Goal: Contribute content: Add original content to the website for others to see

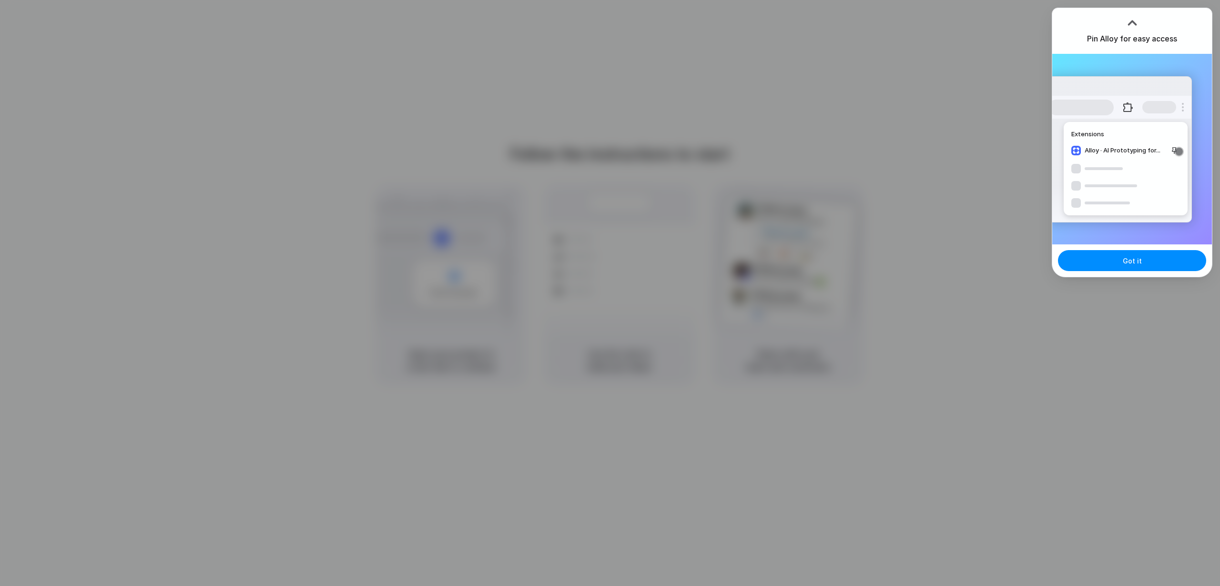
drag, startPoint x: 1141, startPoint y: 261, endPoint x: 1142, endPoint y: 60, distance: 200.6
click at [1142, 62] on div "Pin Alloy for easy access Extensions Alloy · AI Prototyping for... Got it" at bounding box center [1132, 143] width 161 height 270
click at [1137, 258] on span "Got it" at bounding box center [1132, 261] width 19 height 10
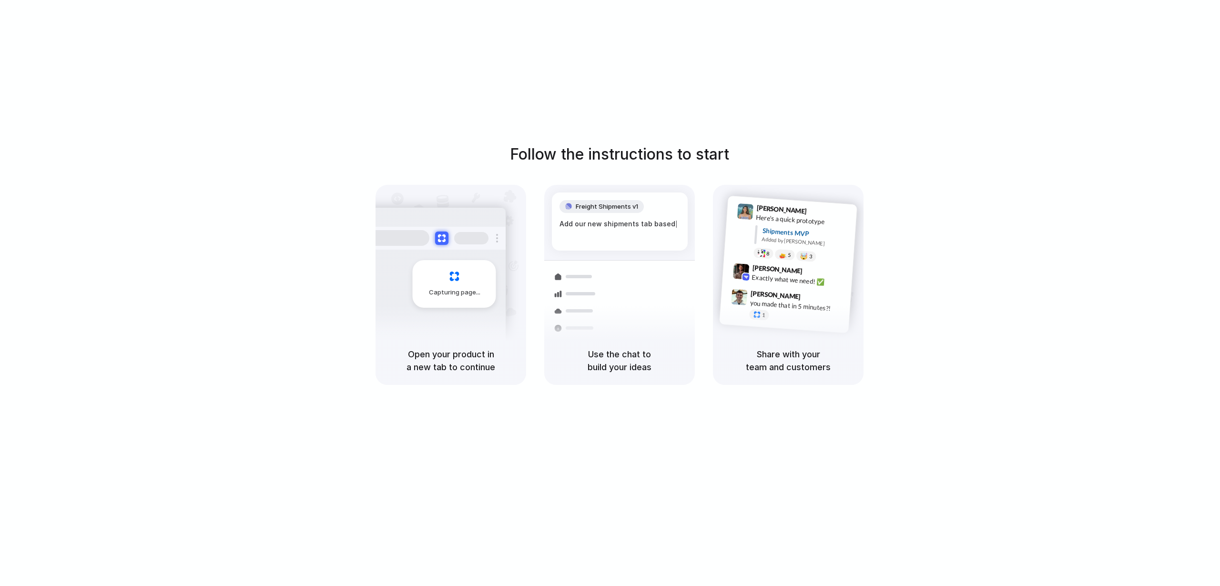
click at [749, 97] on div "Follow the instructions to start Capturing page Open your product in a new tab …" at bounding box center [619, 302] width 1239 height 605
click at [465, 279] on div "Capturing page" at bounding box center [454, 284] width 83 height 48
click at [610, 293] on div at bounding box center [610, 293] width 0 height 0
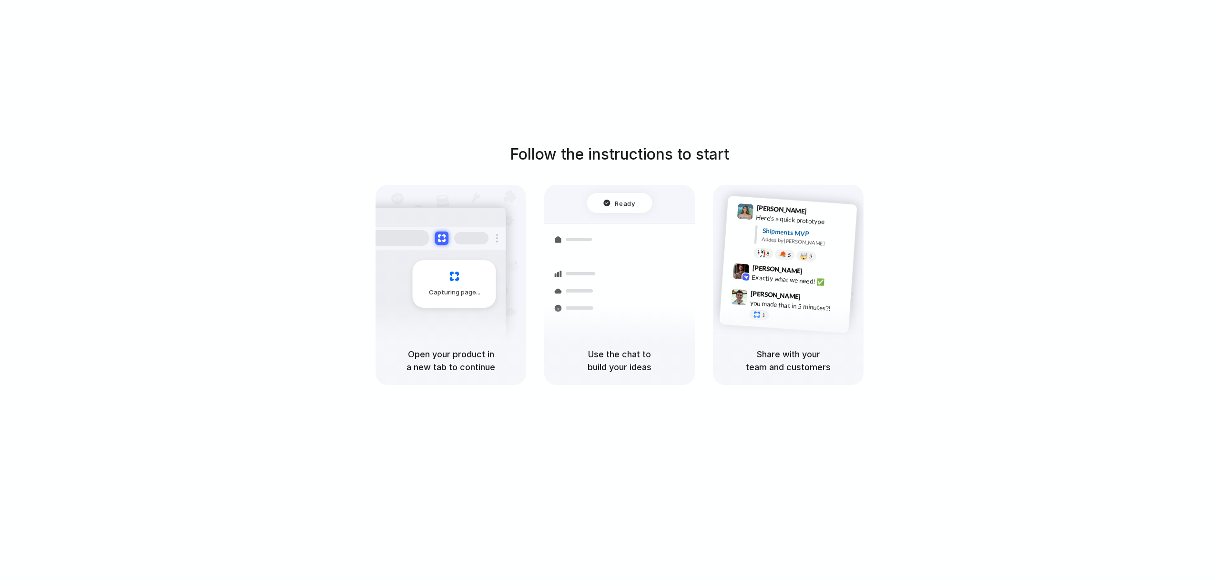
click at [622, 365] on h5 "Use the chat to build your ideas" at bounding box center [620, 361] width 128 height 26
click at [451, 287] on div "Capturing page" at bounding box center [454, 284] width 83 height 48
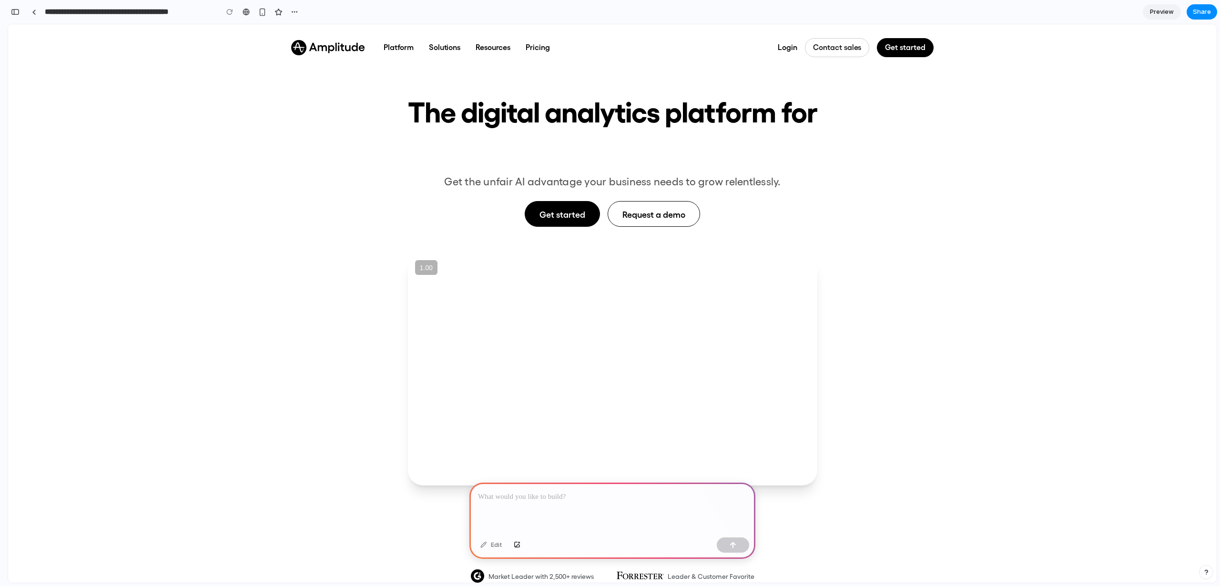
click at [577, 498] on p at bounding box center [612, 496] width 269 height 11
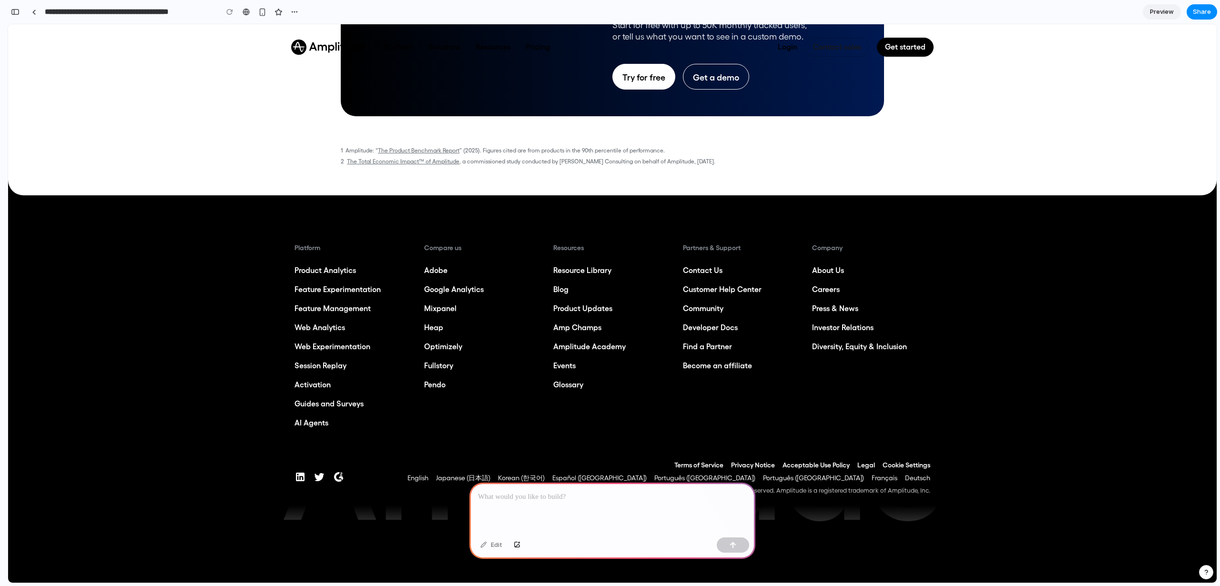
scroll to position [3458, 0]
